Goal: Information Seeking & Learning: Learn about a topic

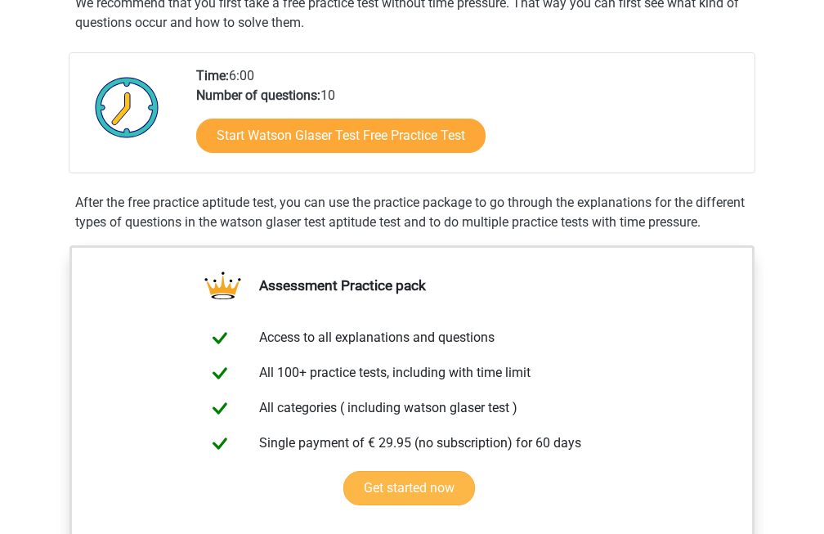
scroll to position [327, 0]
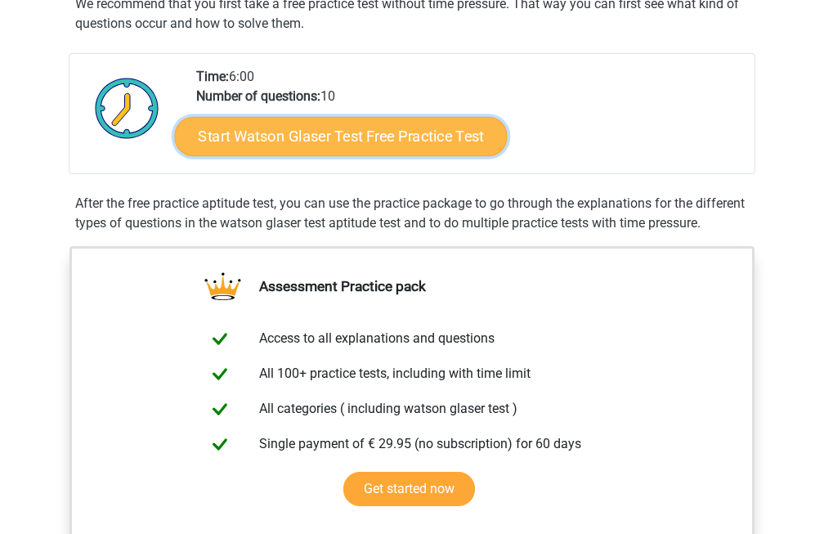
click at [322, 145] on link "Start Watson Glaser Test Free Practice Test" at bounding box center [341, 136] width 333 height 39
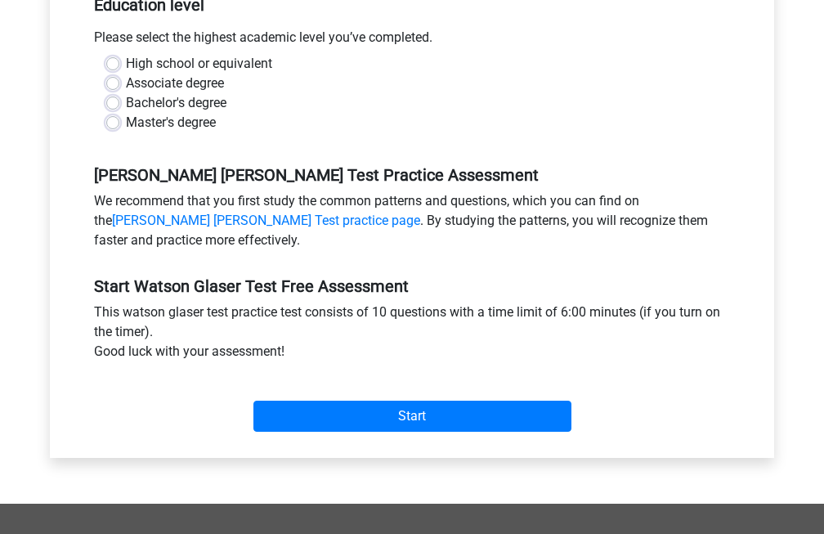
scroll to position [327, 0]
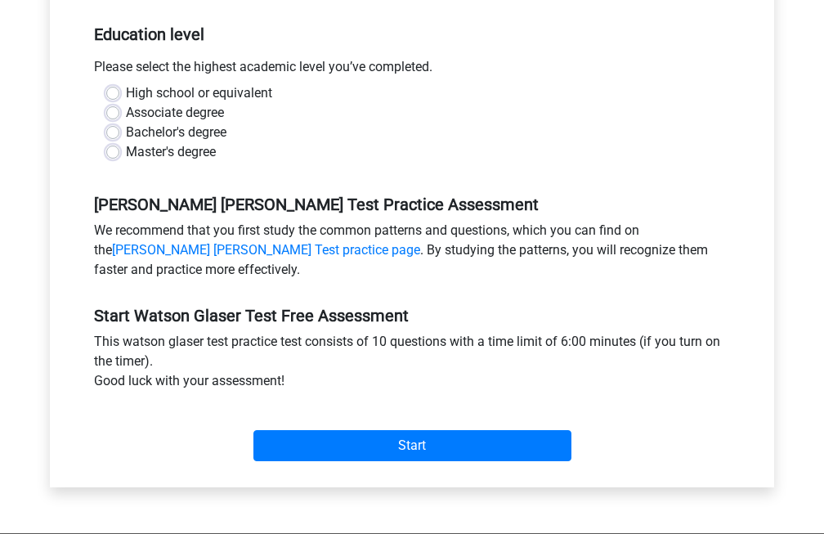
click at [126, 131] on label "Bachelor's degree" at bounding box center [176, 133] width 101 height 20
click at [110, 131] on input "Bachelor's degree" at bounding box center [112, 131] width 13 height 16
radio input "true"
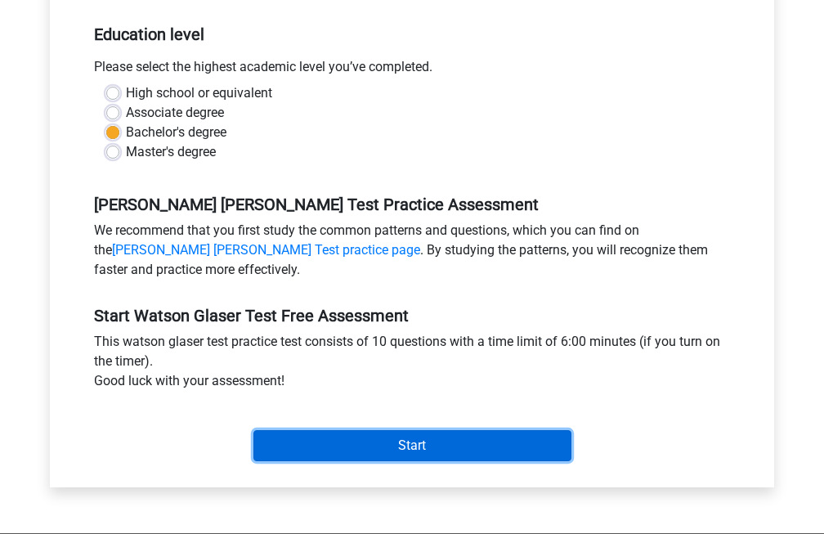
click at [414, 440] on input "Start" at bounding box center [412, 445] width 318 height 31
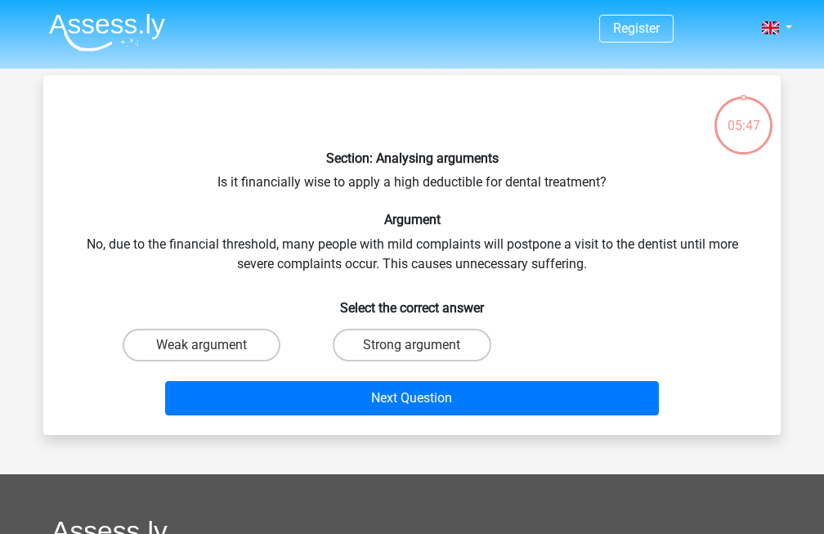
click at [727, 163] on h6 "Section: Analysing arguments" at bounding box center [411, 158] width 685 height 16
